Goal: Task Accomplishment & Management: Complete application form

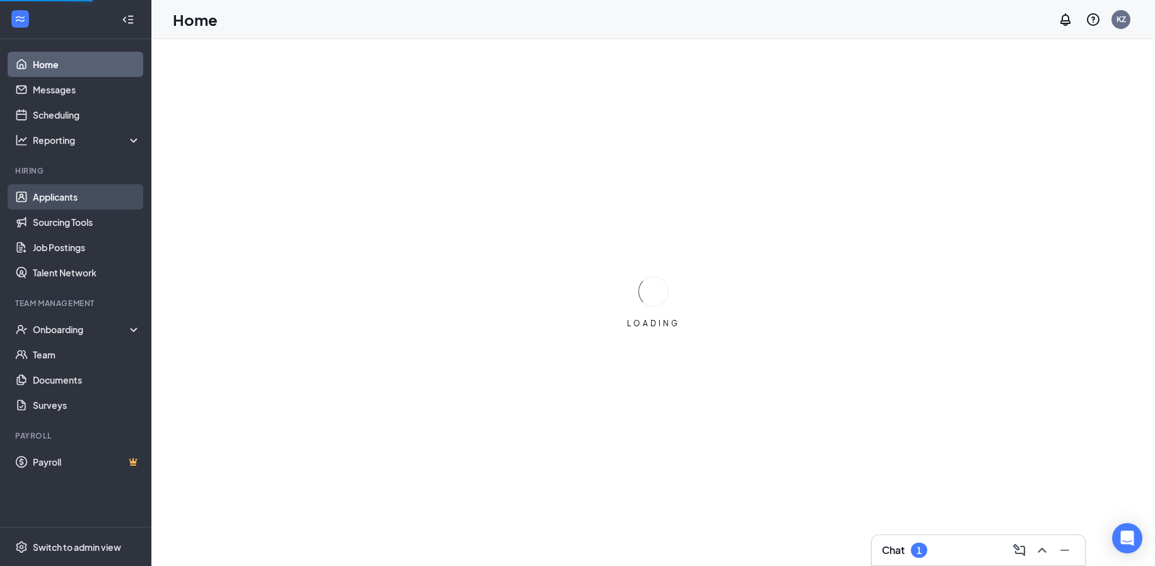
click at [84, 197] on link "Applicants" at bounding box center [87, 196] width 108 height 25
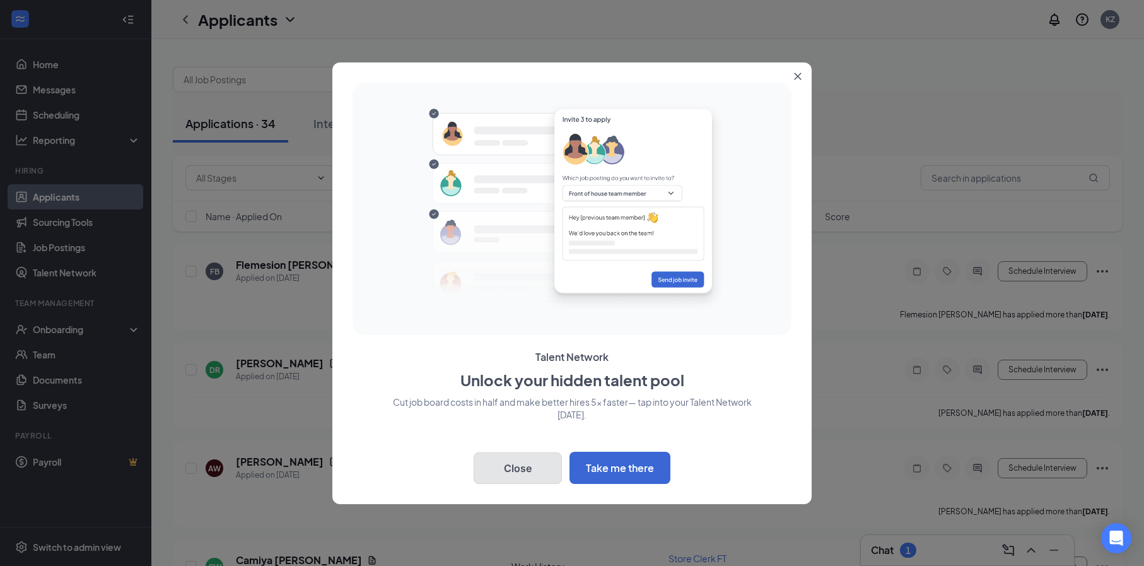
click at [530, 468] on button "Close" at bounding box center [518, 468] width 88 height 32
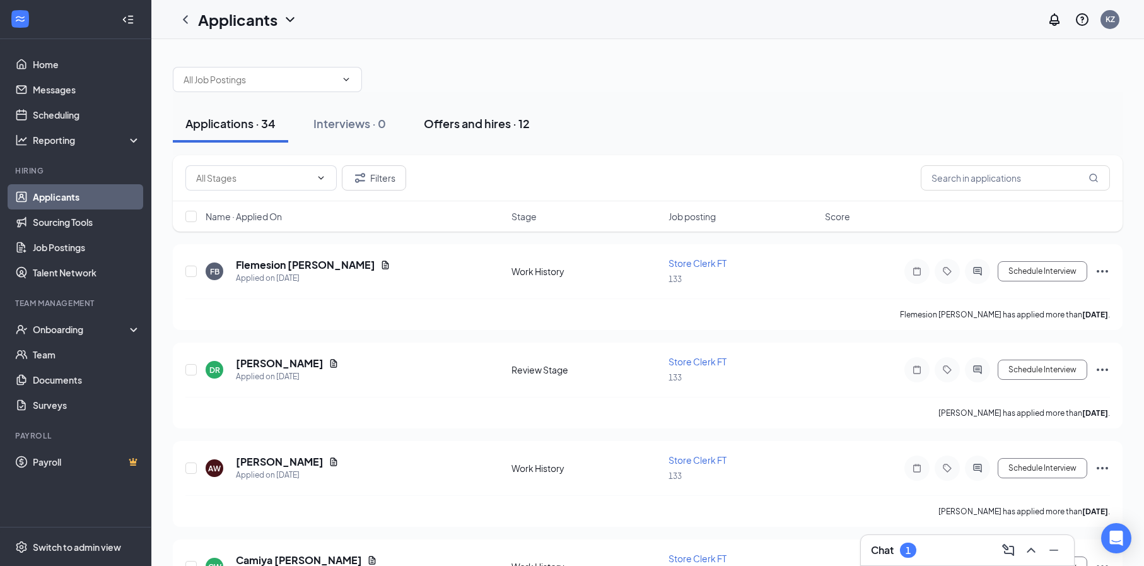
click at [505, 124] on div "Offers and hires · 12" at bounding box center [477, 123] width 106 height 16
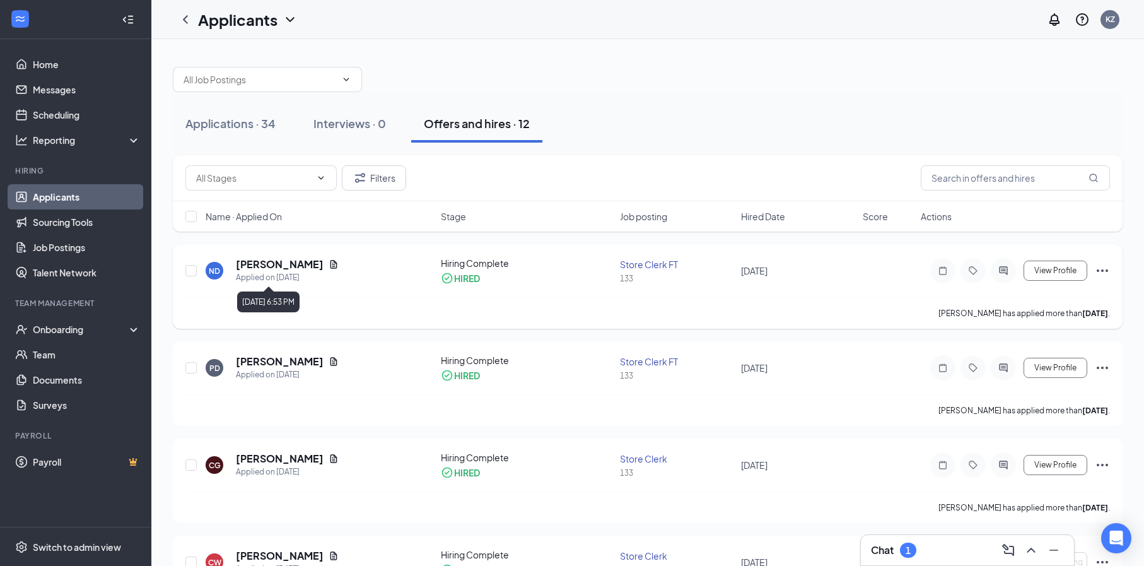
drag, startPoint x: 266, startPoint y: 279, endPoint x: 284, endPoint y: 276, distance: 18.1
click at [273, 279] on div "Applied on [DATE]" at bounding box center [287, 277] width 103 height 13
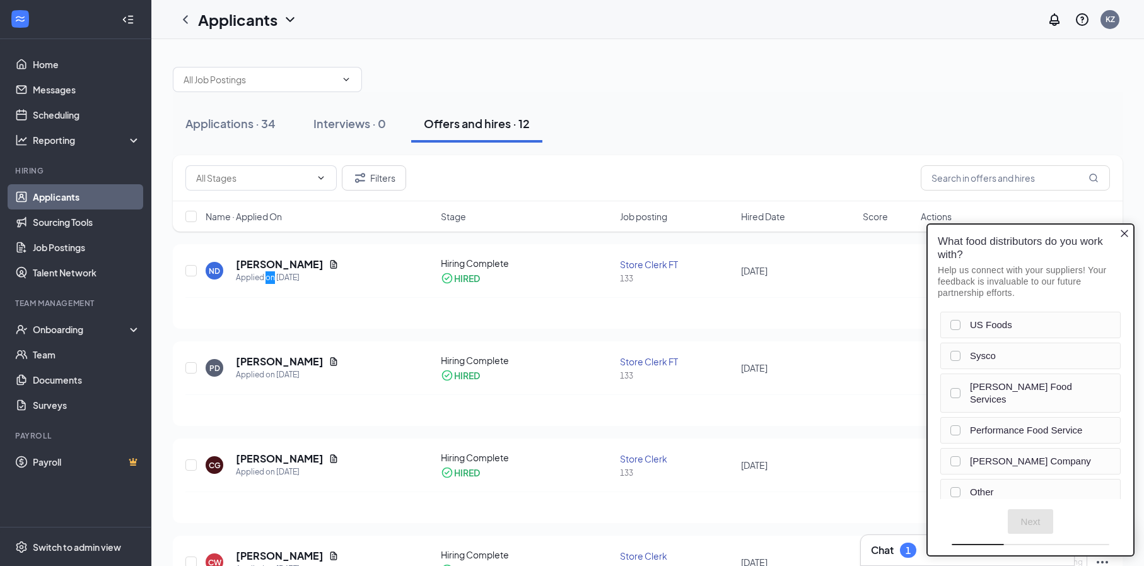
click at [1127, 236] on icon "Close button" at bounding box center [1124, 233] width 10 height 10
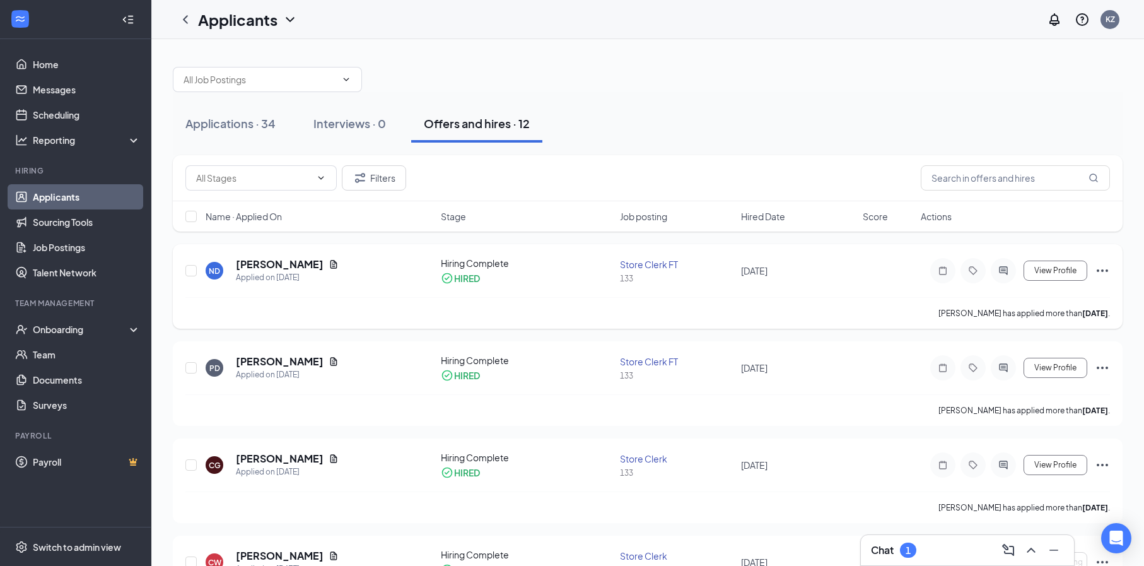
click at [1100, 269] on icon "Ellipses" at bounding box center [1102, 270] width 15 height 15
drag, startPoint x: 856, startPoint y: 274, endPoint x: 741, endPoint y: 262, distance: 116.1
click at [856, 274] on div "ND [PERSON_NAME] Applied on [DATE] Hiring Complete HIRED Store Clerk FT 133 [DA…" at bounding box center [647, 277] width 925 height 40
drag, startPoint x: 74, startPoint y: 331, endPoint x: 86, endPoint y: 331, distance: 12.0
click at [75, 331] on div "Onboarding" at bounding box center [81, 329] width 97 height 13
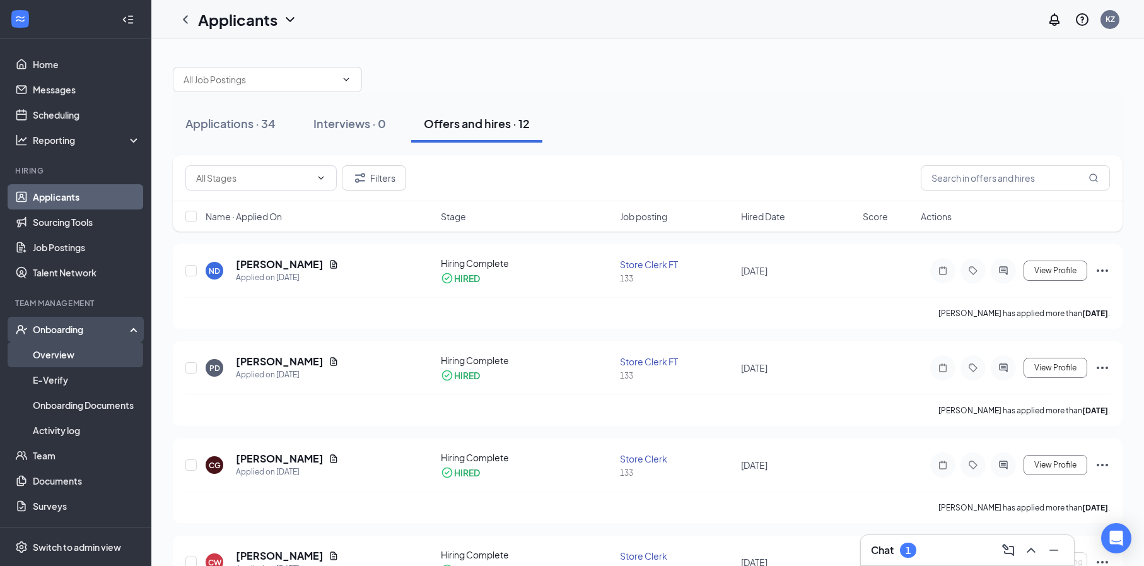
click at [69, 352] on link "Overview" at bounding box center [87, 354] width 108 height 25
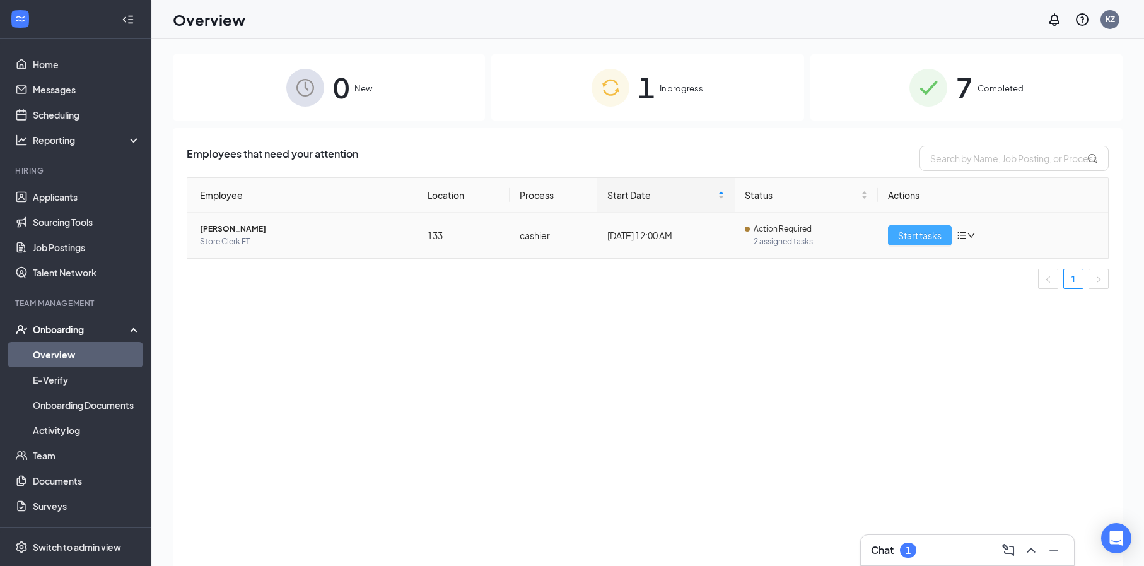
click at [920, 240] on span "Start tasks" at bounding box center [920, 235] width 44 height 14
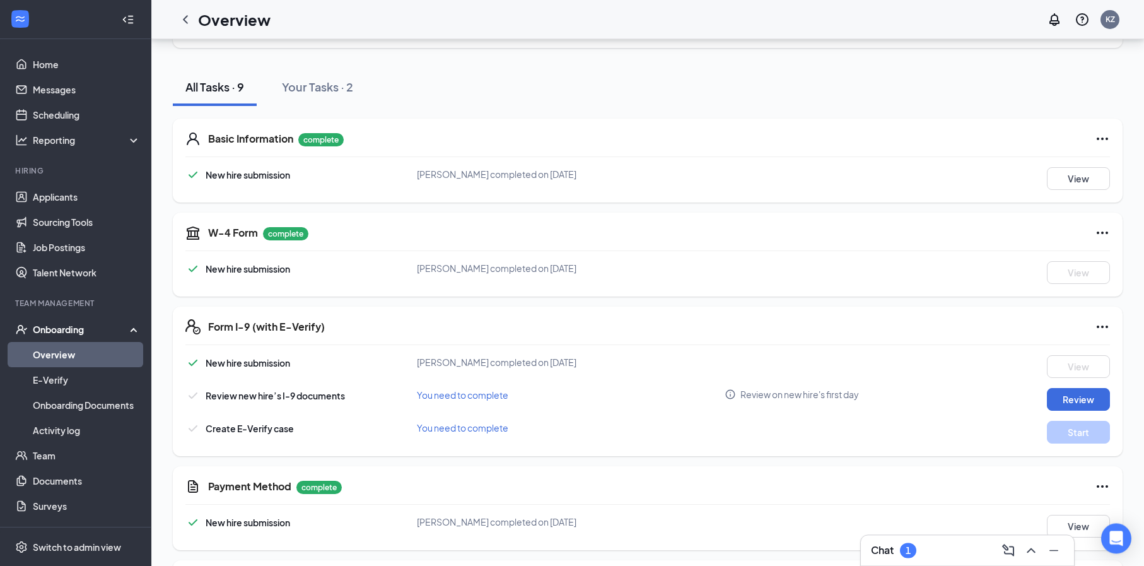
scroll to position [193, 0]
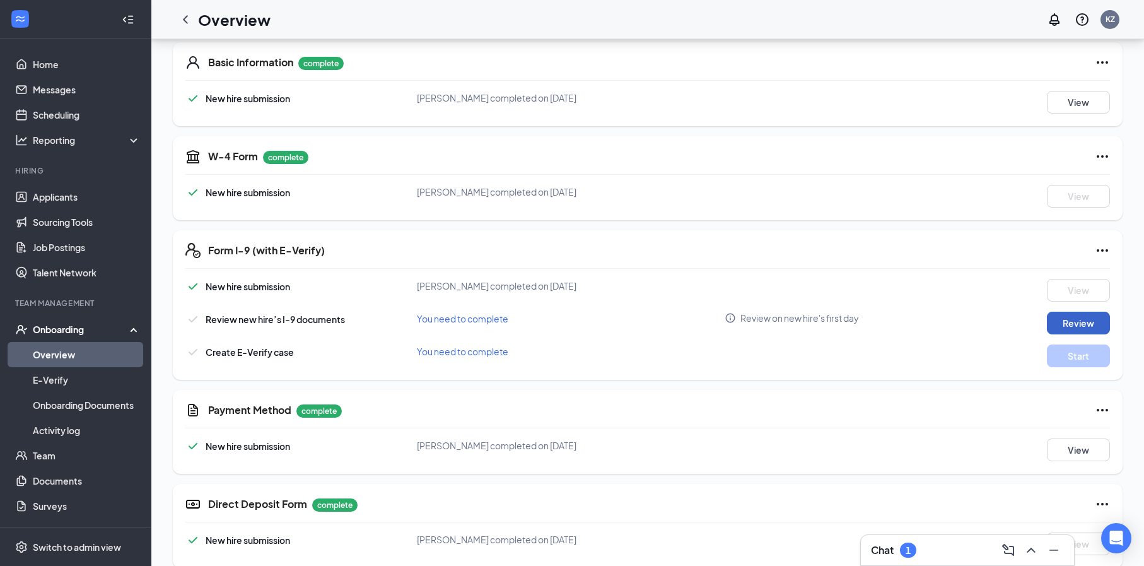
click at [1088, 322] on button "Review" at bounding box center [1078, 323] width 63 height 23
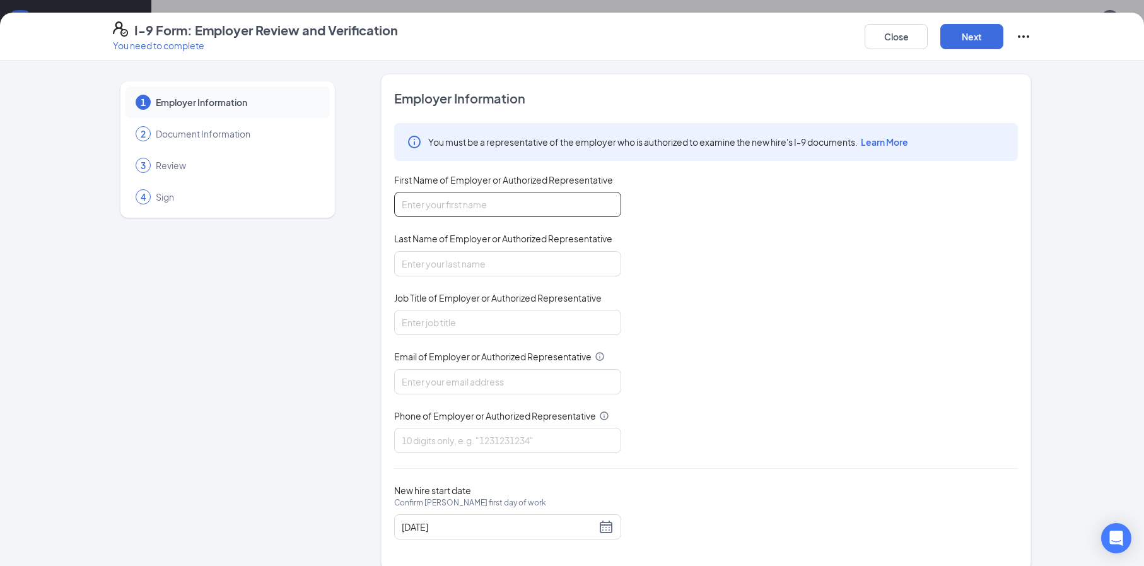
drag, startPoint x: 474, startPoint y: 203, endPoint x: 486, endPoint y: 204, distance: 11.4
click at [475, 203] on input "First Name of Employer or Authorized Representative" at bounding box center [507, 204] width 227 height 25
click at [453, 203] on input "[PERSON_NAME]" at bounding box center [507, 204] width 227 height 25
type input "K"
type input "[PERSON_NAME]"
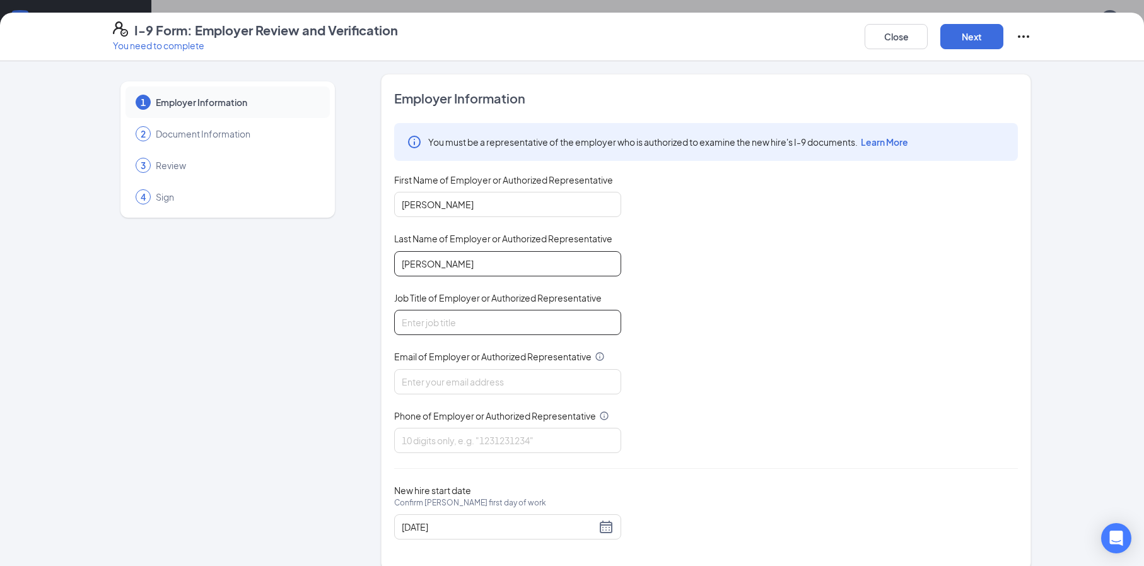
type input "[PERSON_NAME]"
drag, startPoint x: 523, startPoint y: 322, endPoint x: 534, endPoint y: 320, distance: 10.8
click at [525, 320] on input "Job Title of Employer or Authorized Representative" at bounding box center [507, 322] width 227 height 25
type input "store manager"
click at [542, 387] on input "Email of Employer or Authorized Representative" at bounding box center [507, 381] width 227 height 25
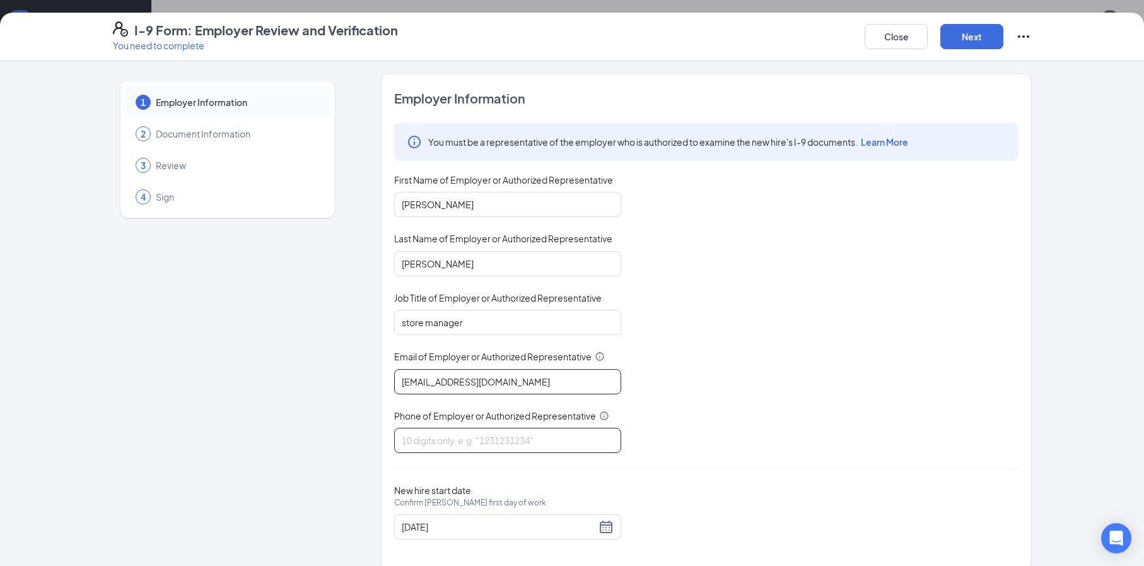
type input "[EMAIL_ADDRESS][DOMAIN_NAME]"
click at [525, 446] on input "Phone of Employer or Authorized Representative" at bounding box center [507, 440] width 227 height 25
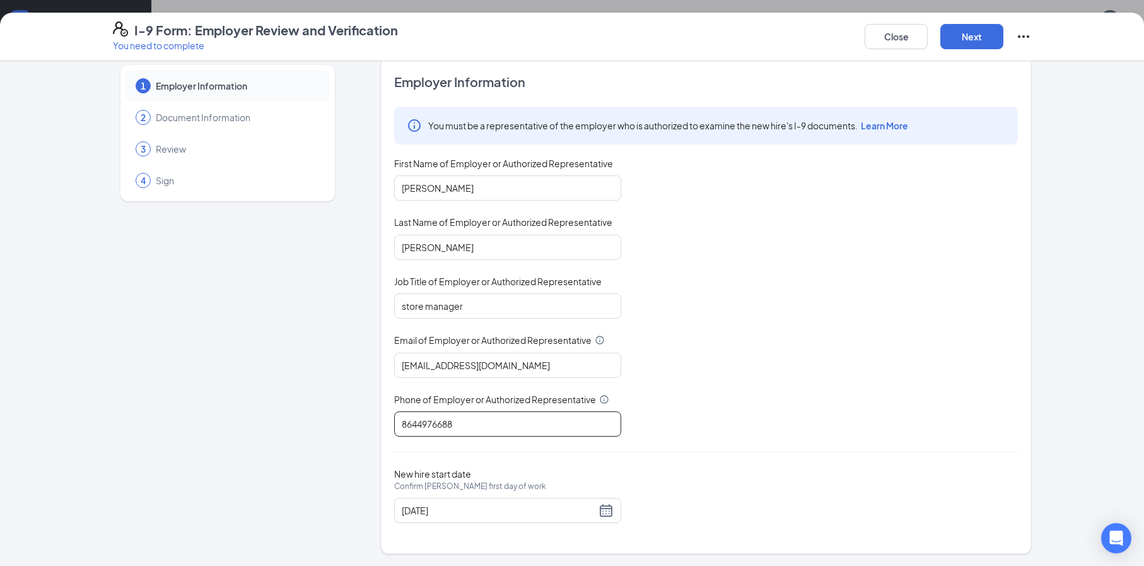
scroll to position [322, 0]
type input "8644976688"
click at [979, 41] on button "Next" at bounding box center [971, 36] width 63 height 25
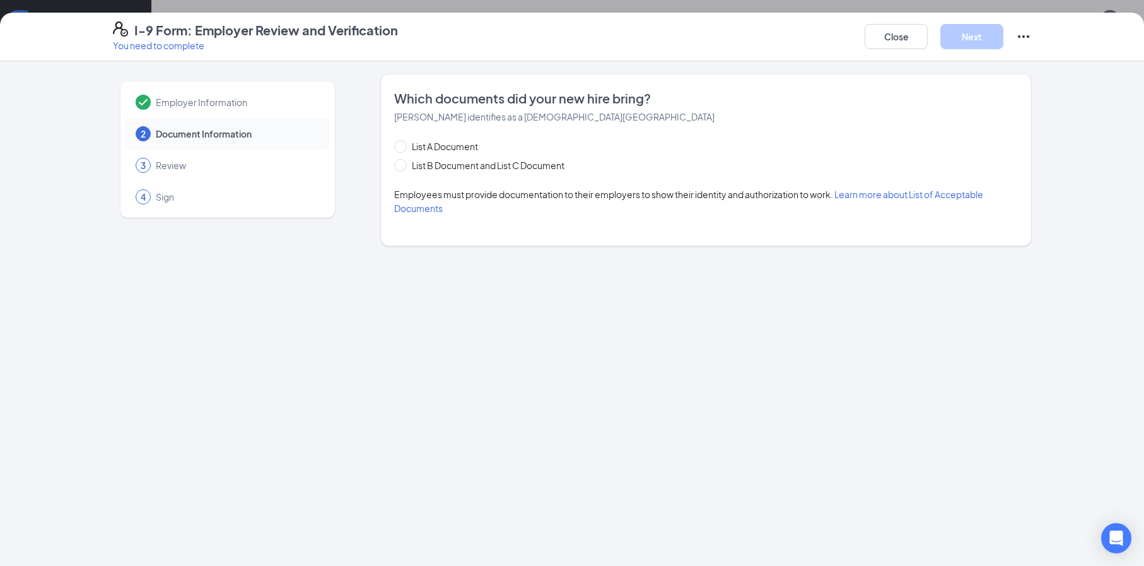
scroll to position [0, 0]
click at [401, 164] on input "List B Document and List C Document" at bounding box center [398, 163] width 9 height 9
radio input "true"
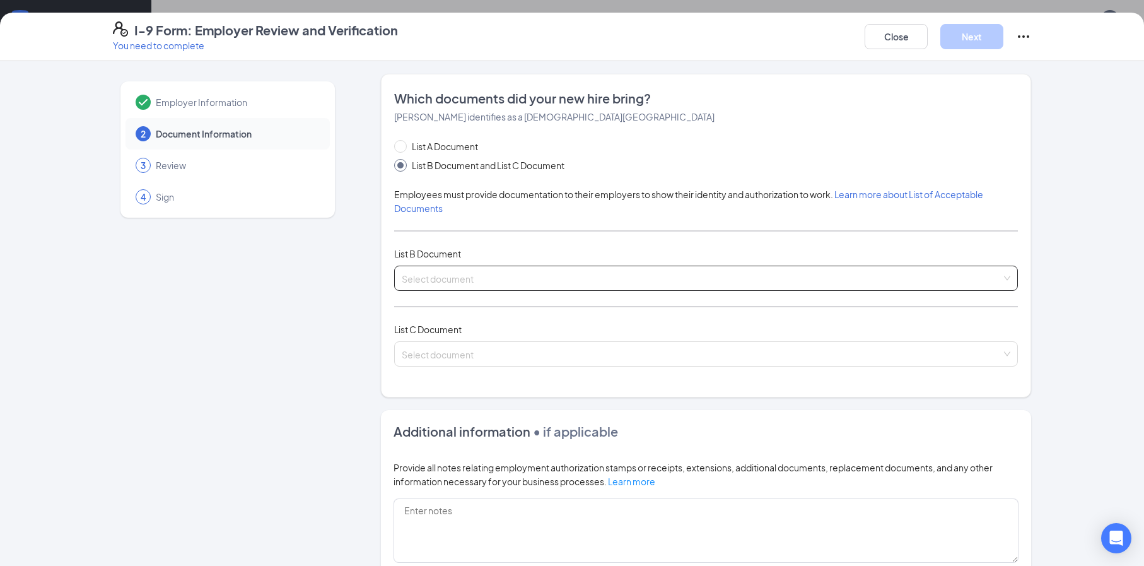
click at [506, 285] on span at bounding box center [702, 278] width 600 height 24
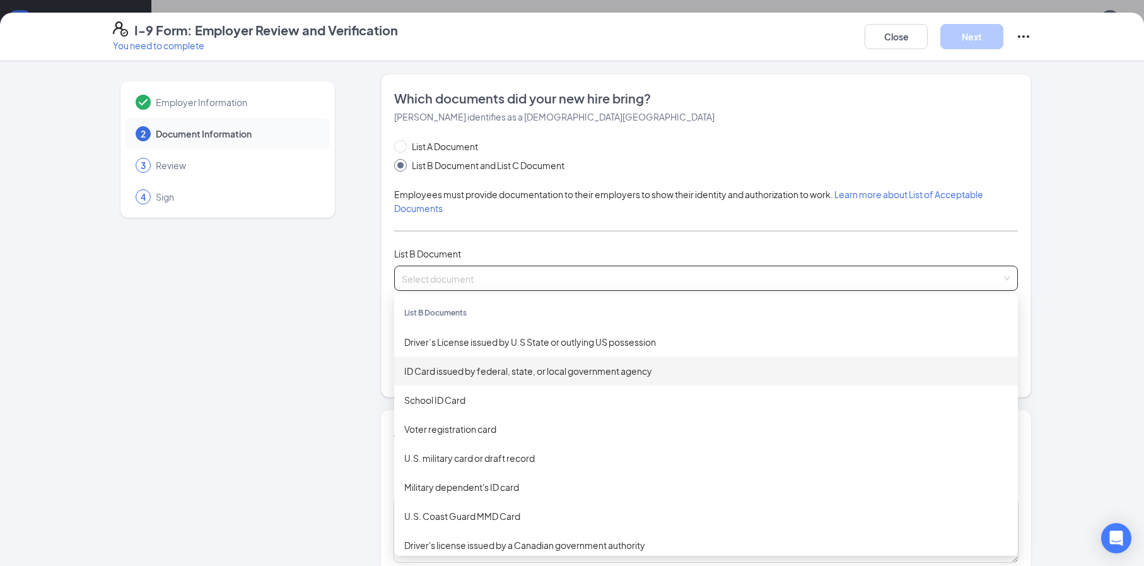
click at [547, 373] on div "ID Card issued by federal, state, or local government agency" at bounding box center [706, 371] width 604 height 14
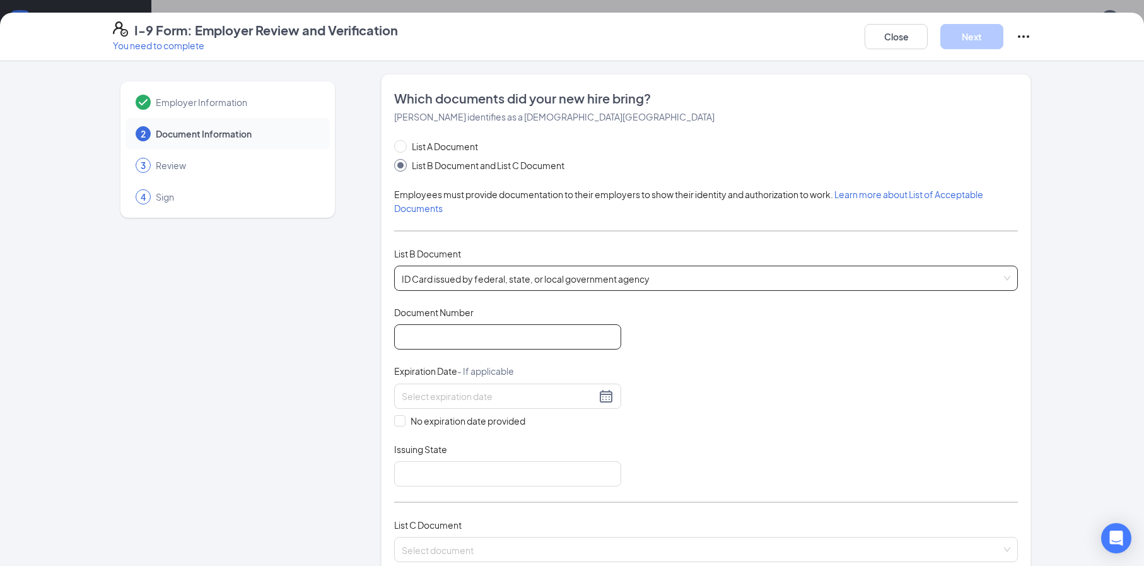
click at [464, 330] on input "Document Number" at bounding box center [507, 336] width 227 height 25
type input "106897703"
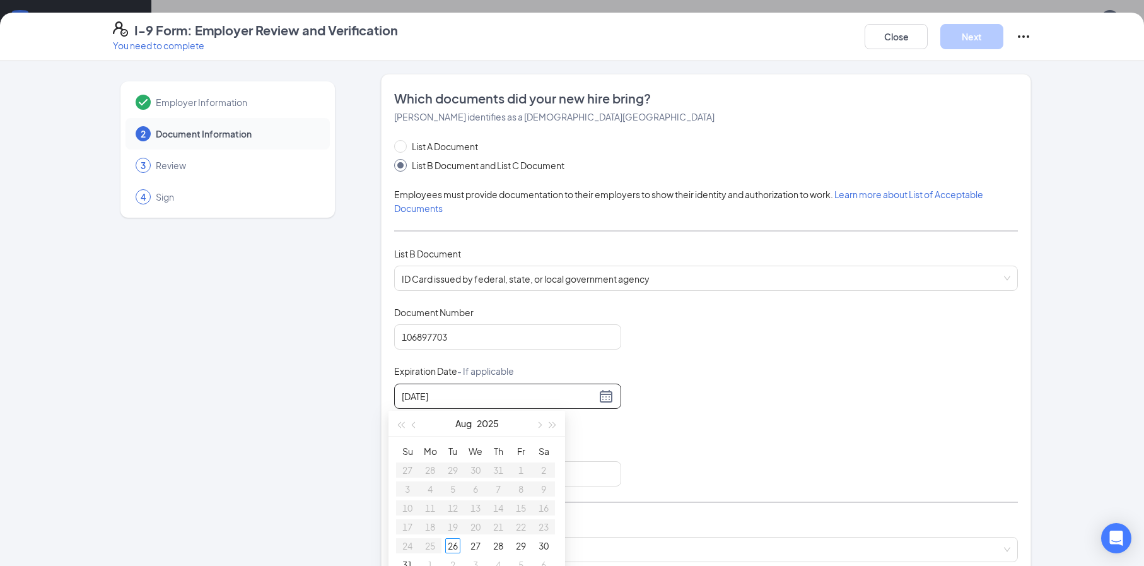
click at [453, 398] on input "[DATE]" at bounding box center [499, 396] width 194 height 14
type input "[DATE]"
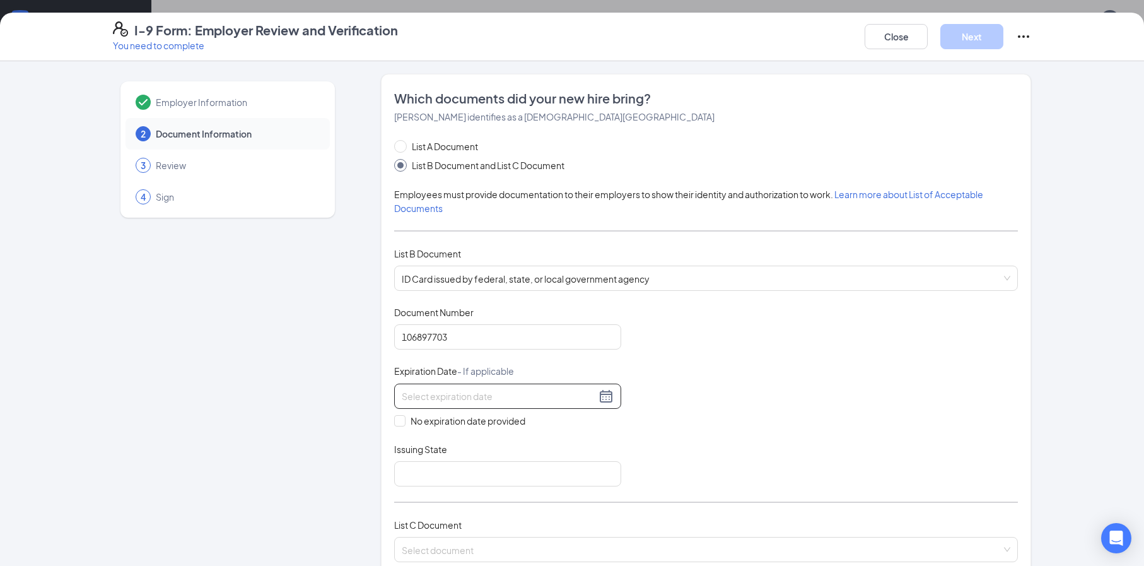
click at [605, 391] on div at bounding box center [508, 396] width 212 height 15
click at [492, 399] on input "[DATE]" at bounding box center [499, 396] width 194 height 14
click at [494, 397] on input "[DATE]" at bounding box center [499, 396] width 194 height 14
click at [517, 531] on div "21" at bounding box center [520, 526] width 15 height 15
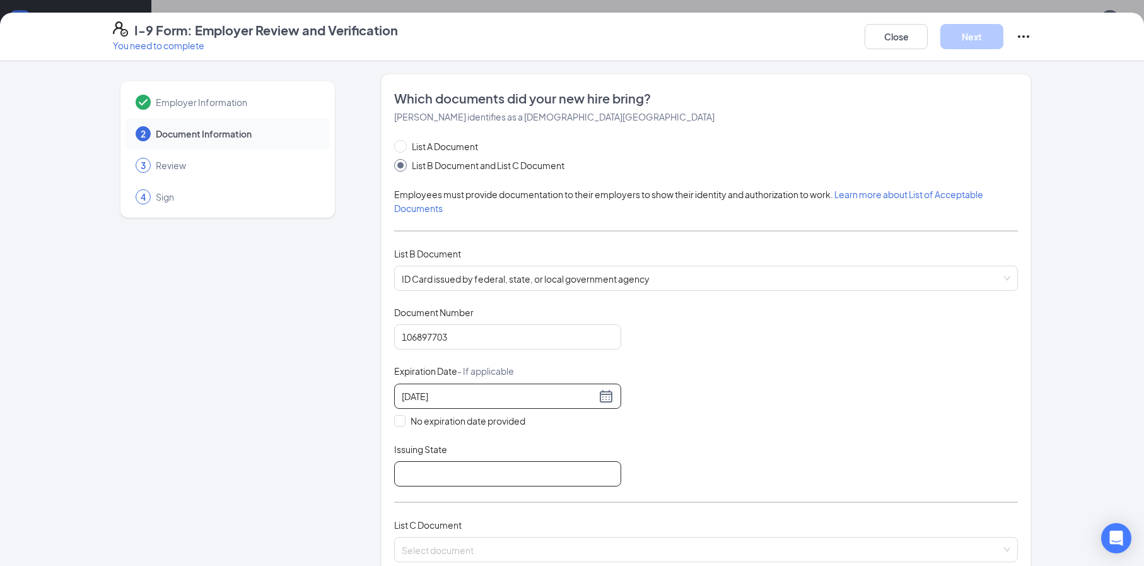
type input "[DATE]"
click at [484, 476] on input "Issuing State" at bounding box center [507, 473] width 227 height 25
type input "sc"
click at [1083, 332] on div "Employer Information 2 Document Information 3 Review 4 Sign Which documents did…" at bounding box center [572, 313] width 1144 height 505
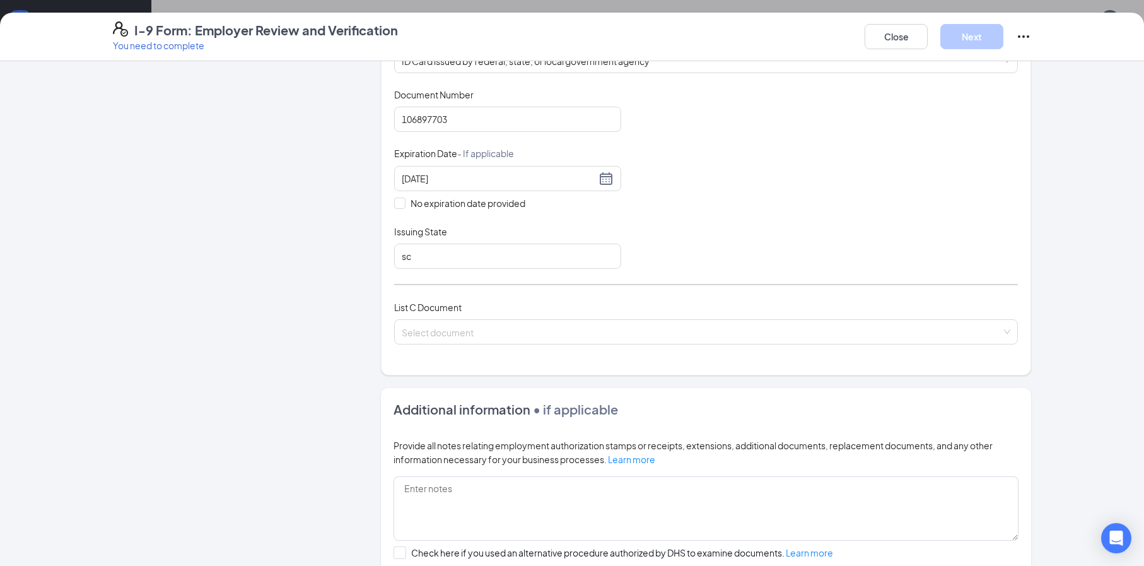
scroll to position [203, 0]
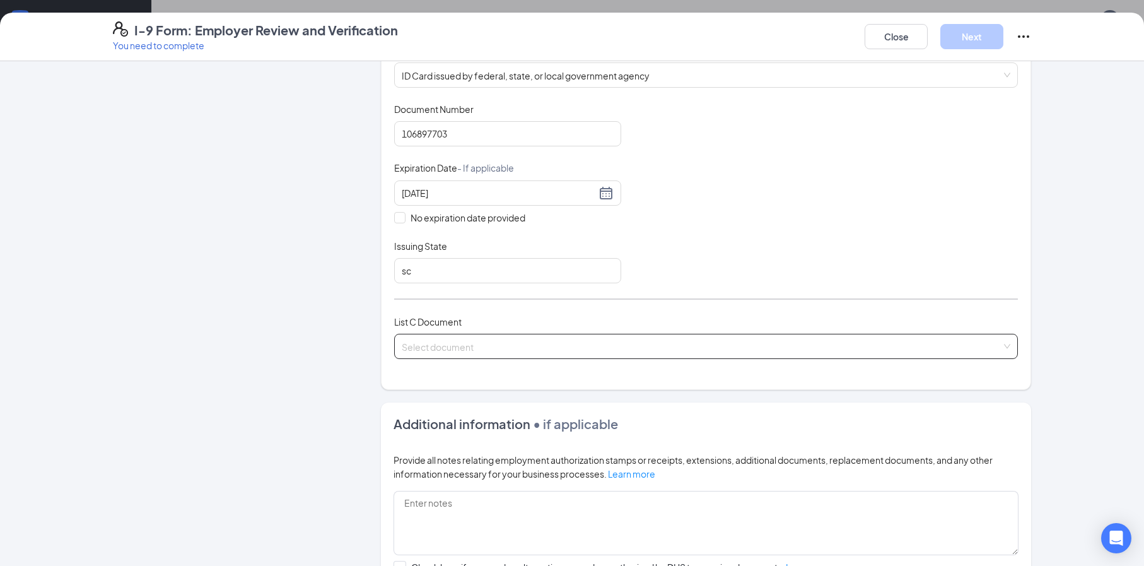
click at [511, 345] on input "search" at bounding box center [702, 343] width 600 height 19
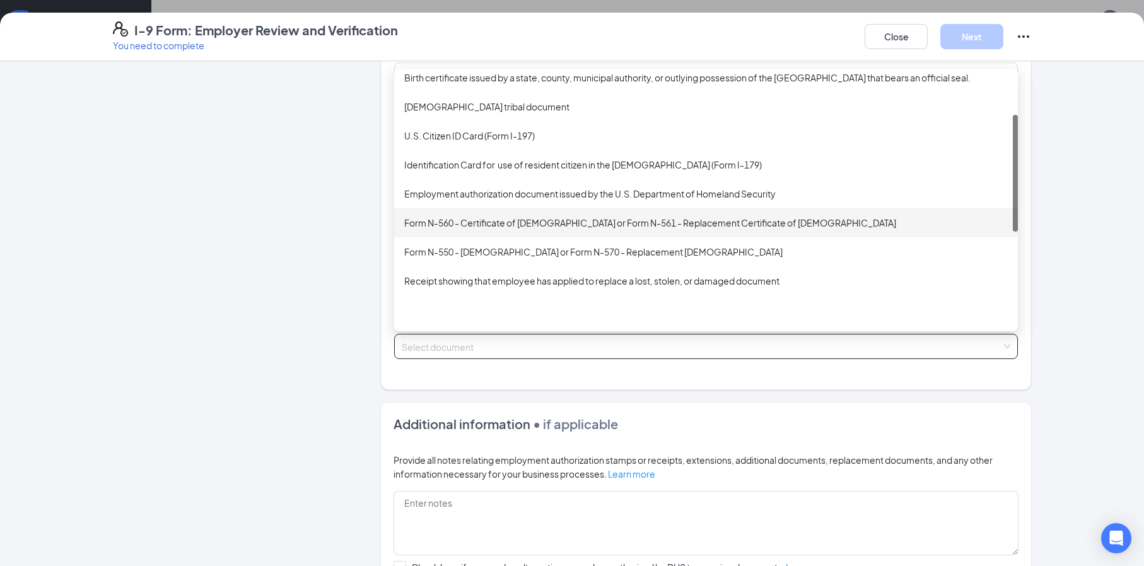
scroll to position [0, 0]
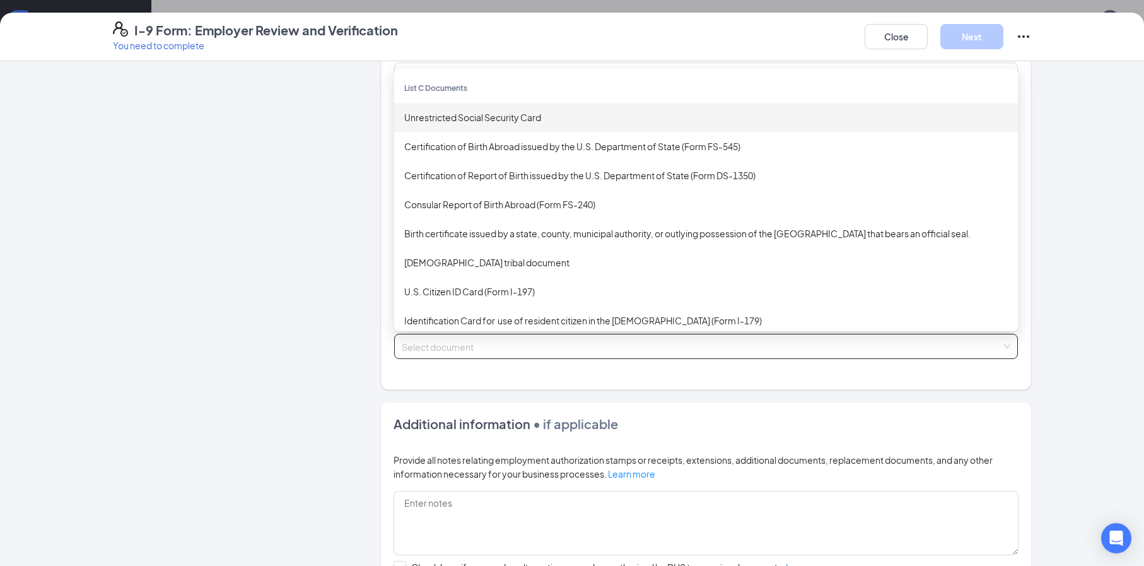
click at [498, 119] on div "Unrestricted Social Security Card" at bounding box center [706, 117] width 604 height 14
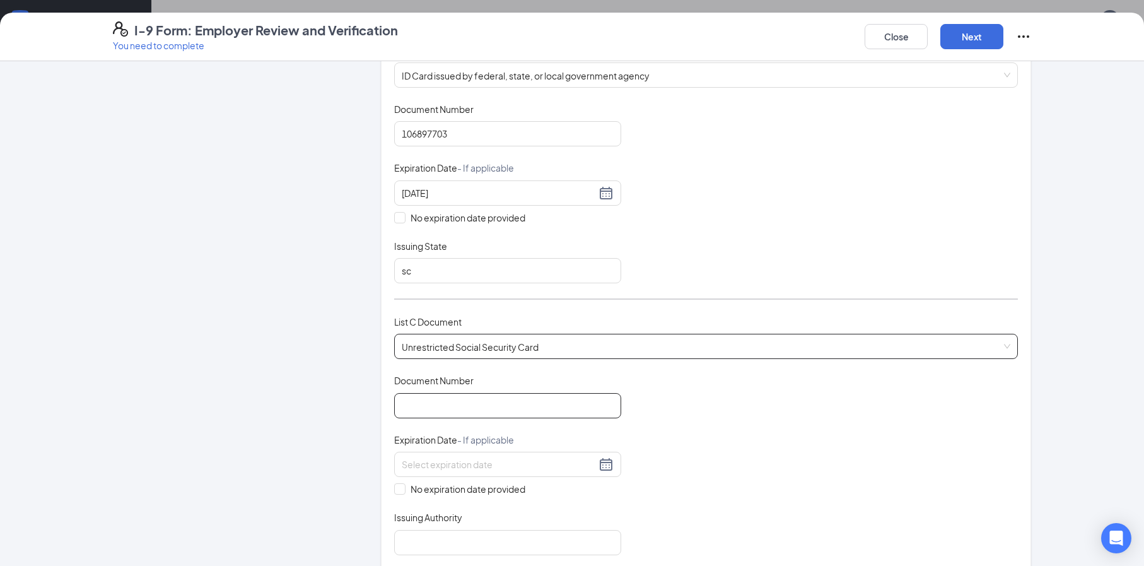
click at [477, 404] on input "Document Number" at bounding box center [507, 405] width 227 height 25
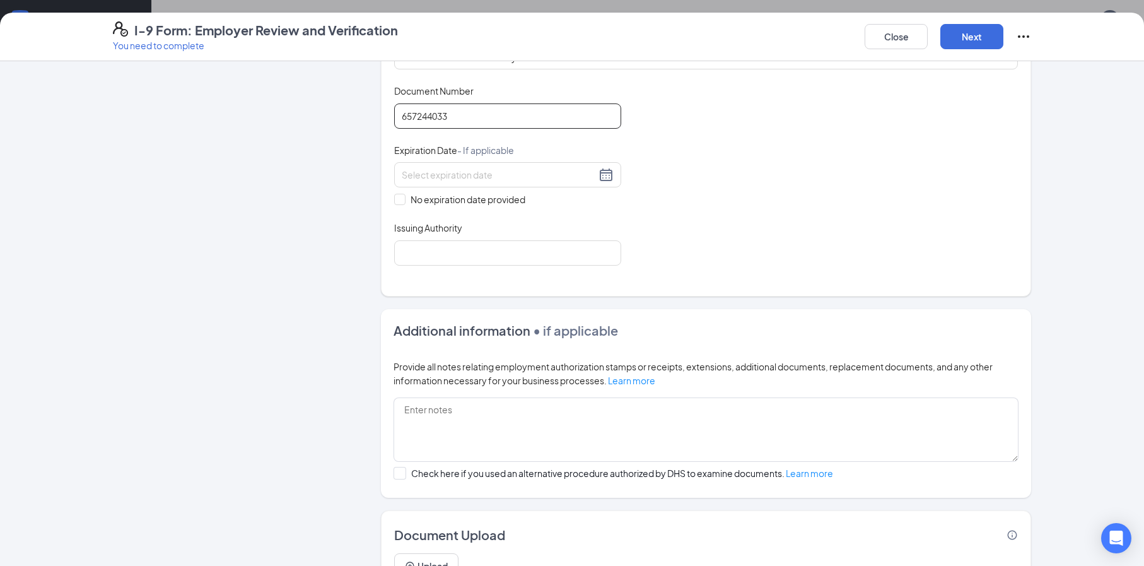
scroll to position [556, 0]
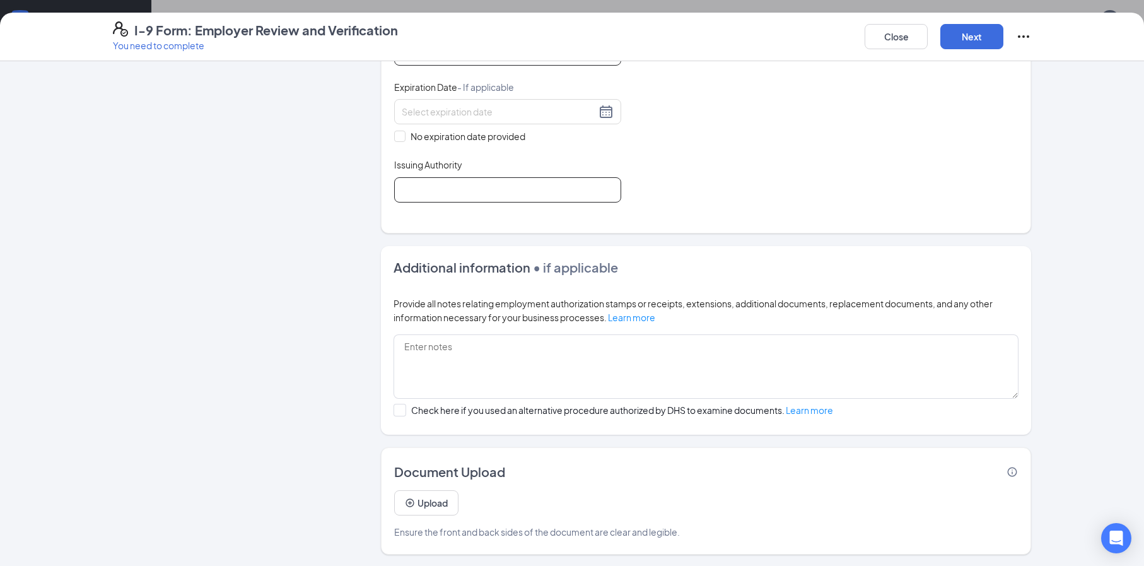
type input "657244033"
click at [576, 189] on input "Issuing Authority" at bounding box center [507, 189] width 227 height 25
click at [969, 33] on button "Next" at bounding box center [971, 36] width 63 height 25
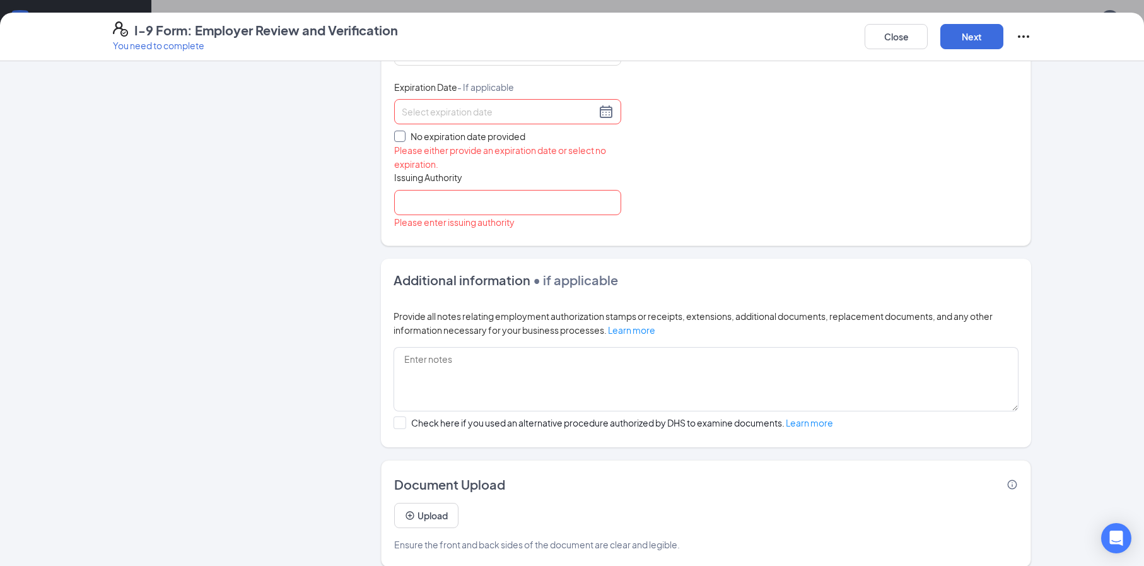
click at [395, 130] on label "No expiration date provided" at bounding box center [507, 136] width 227 height 14
click at [395, 131] on input "No expiration date provided" at bounding box center [398, 135] width 9 height 9
checkbox input "true"
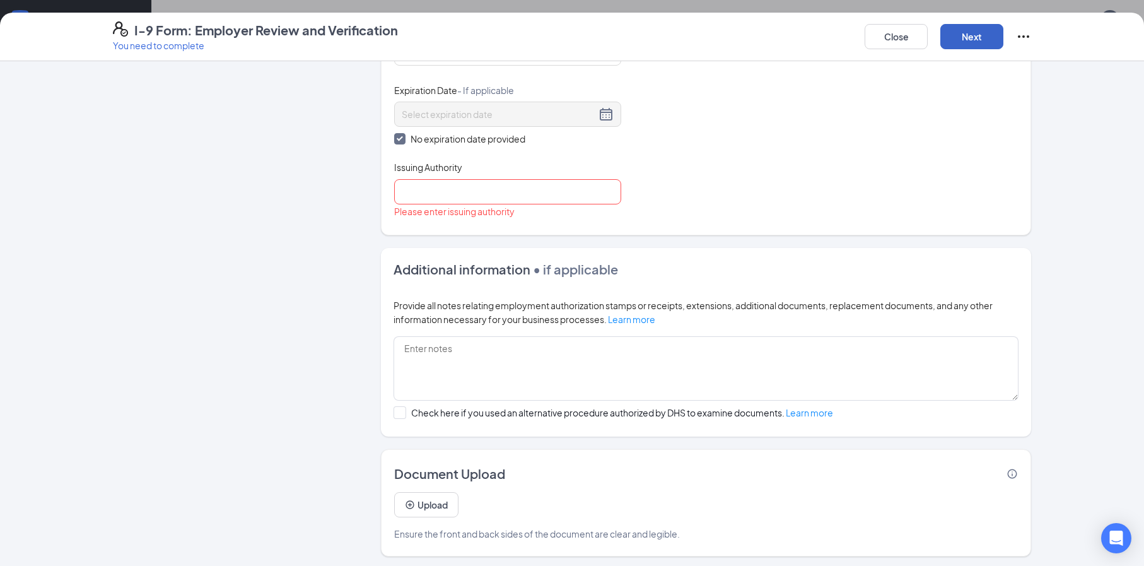
click at [979, 36] on button "Next" at bounding box center [971, 36] width 63 height 25
click at [480, 189] on input "Issuing Authority" at bounding box center [507, 191] width 227 height 25
type input "sc"
click at [973, 32] on button "Next" at bounding box center [971, 36] width 63 height 25
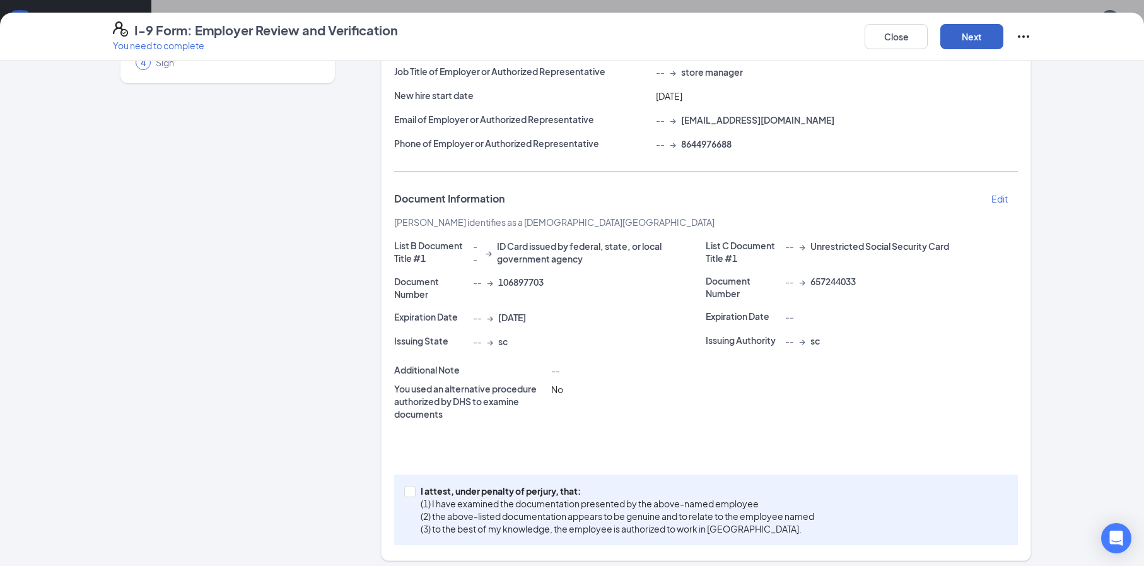
scroll to position [141, 0]
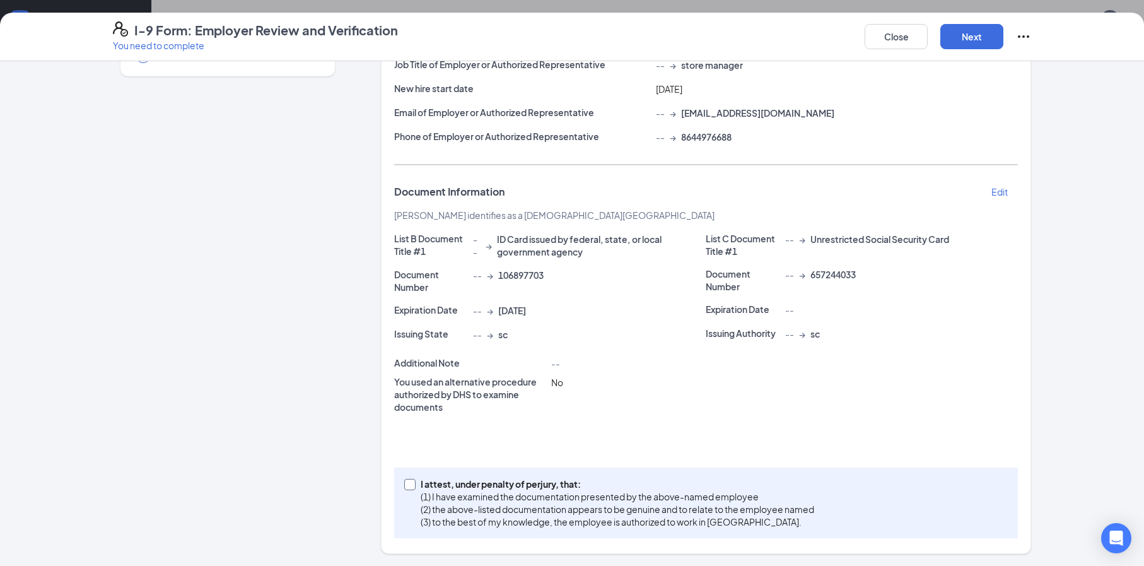
click at [407, 487] on span at bounding box center [409, 484] width 11 height 11
click at [407, 487] on input "I attest, under penalty of [PERSON_NAME], that: (1) I have examined the documen…" at bounding box center [408, 483] width 9 height 9
checkbox input "true"
click at [980, 37] on button "Next" at bounding box center [971, 36] width 63 height 25
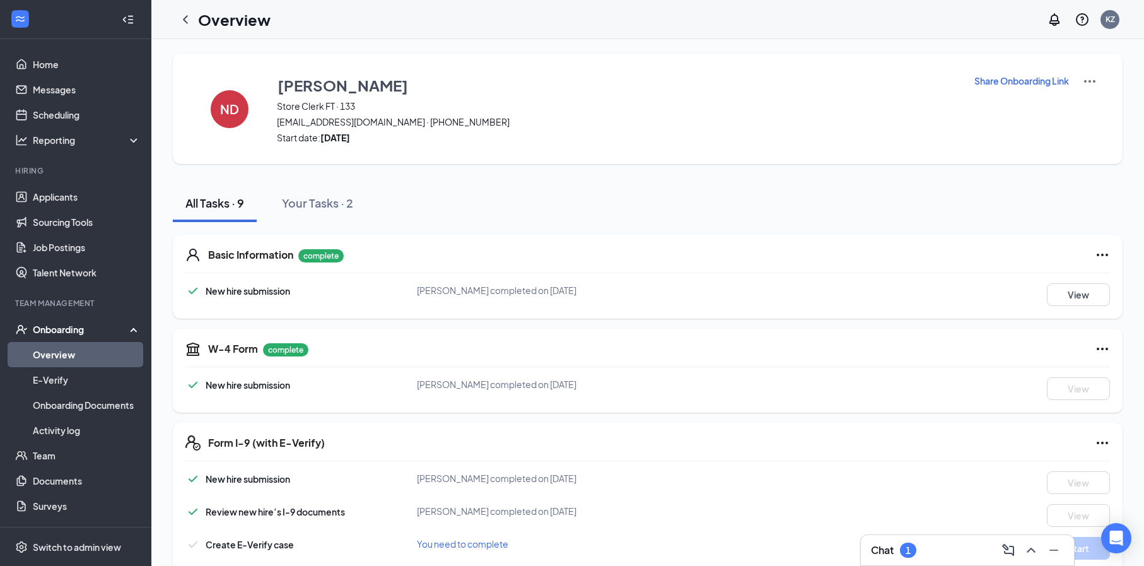
scroll to position [0, 0]
click at [340, 202] on div "Your Tasks · 2" at bounding box center [317, 204] width 71 height 16
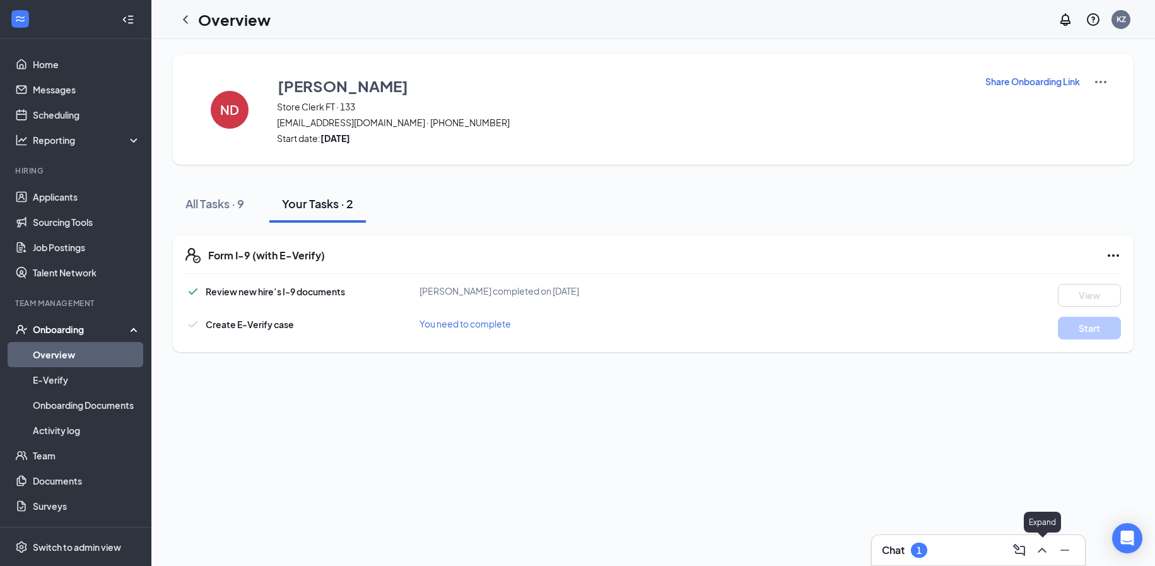
click at [1037, 547] on icon "ChevronUp" at bounding box center [1041, 549] width 15 height 15
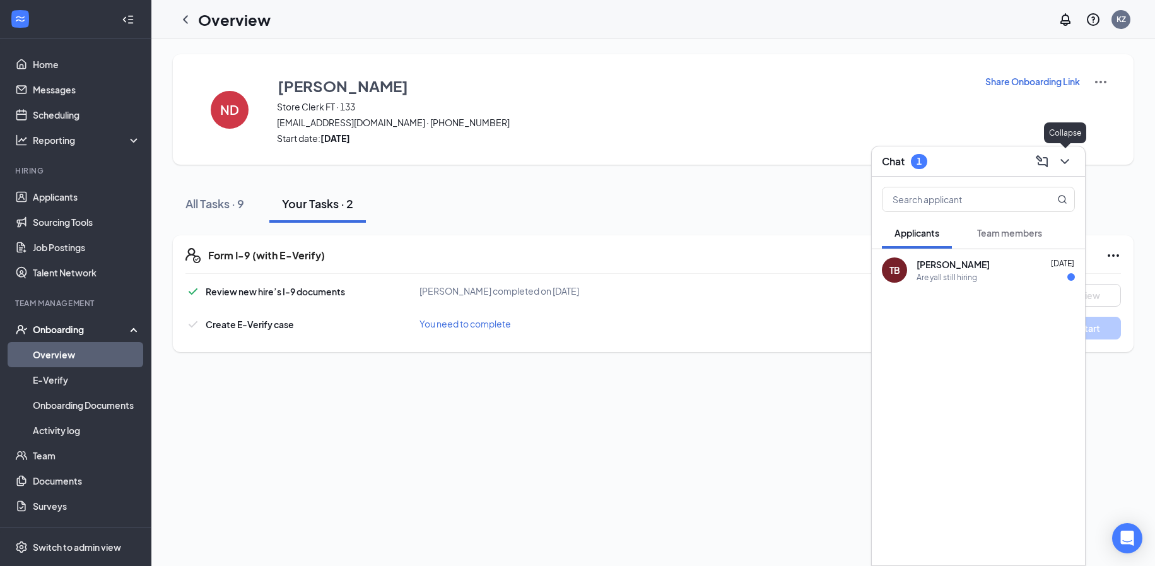
click at [1068, 159] on icon "ChevronDown" at bounding box center [1064, 161] width 15 height 15
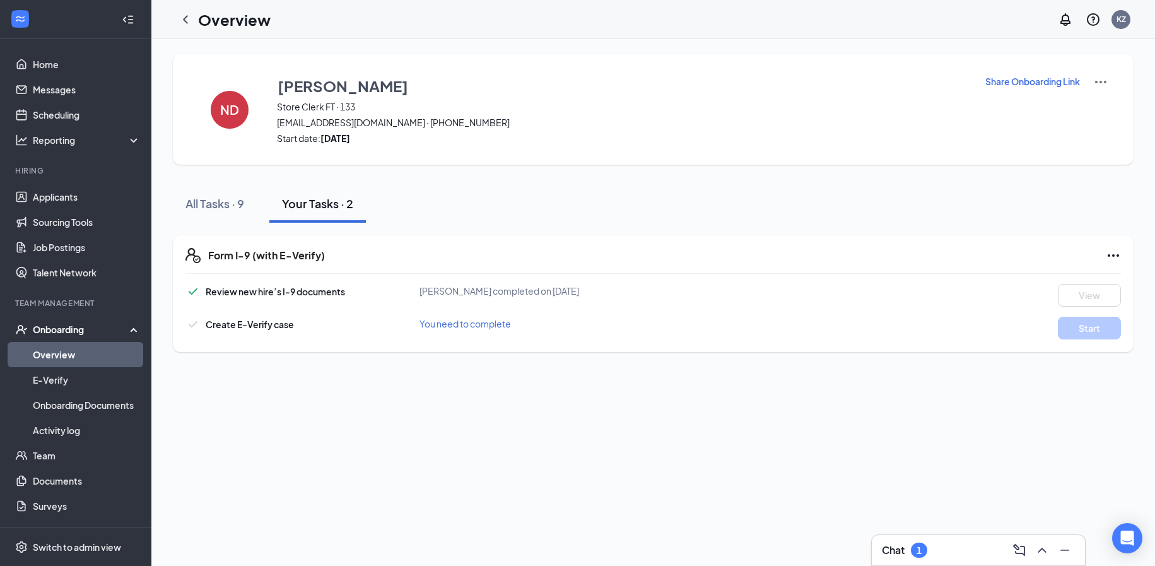
click at [121, 333] on div "Onboarding" at bounding box center [75, 329] width 151 height 25
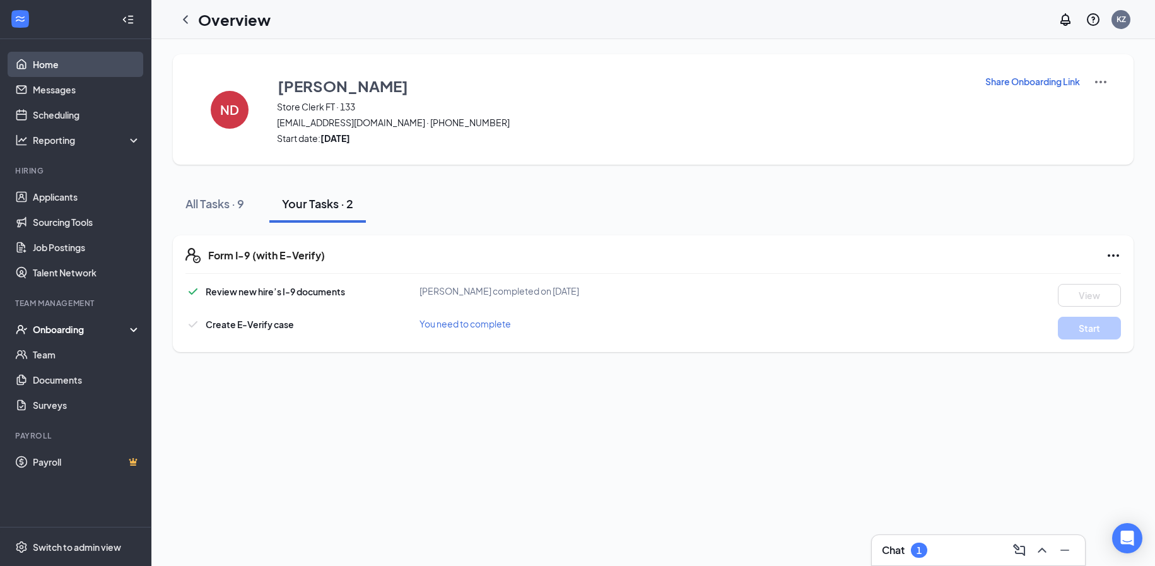
click at [69, 63] on link "Home" at bounding box center [87, 64] width 108 height 25
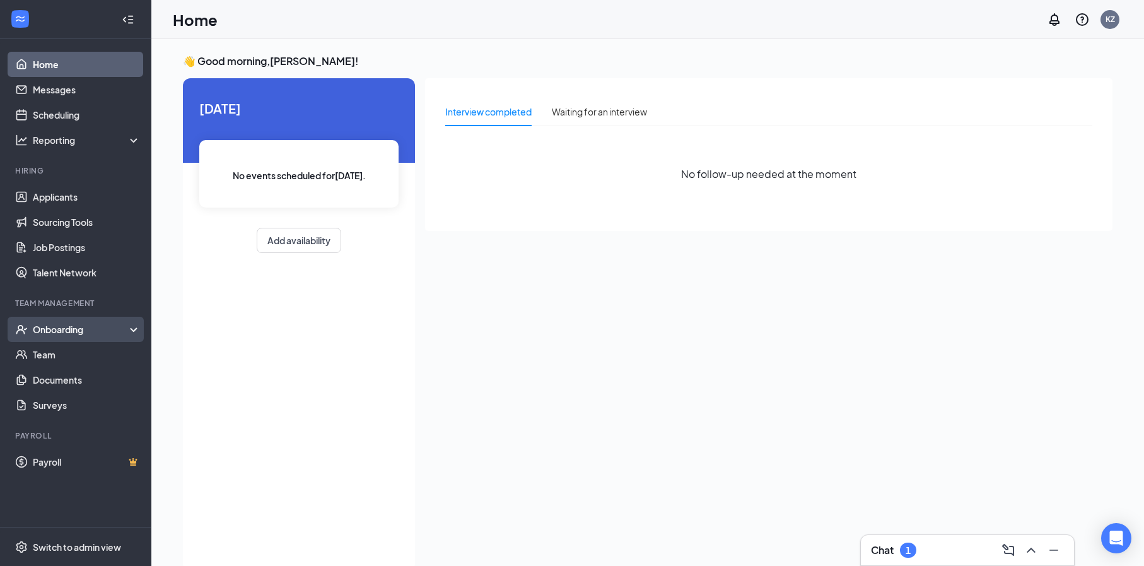
click at [73, 330] on div "Onboarding" at bounding box center [81, 329] width 97 height 13
click at [72, 328] on div "Onboarding" at bounding box center [81, 329] width 97 height 13
